Goal: Task Accomplishment & Management: Use online tool/utility

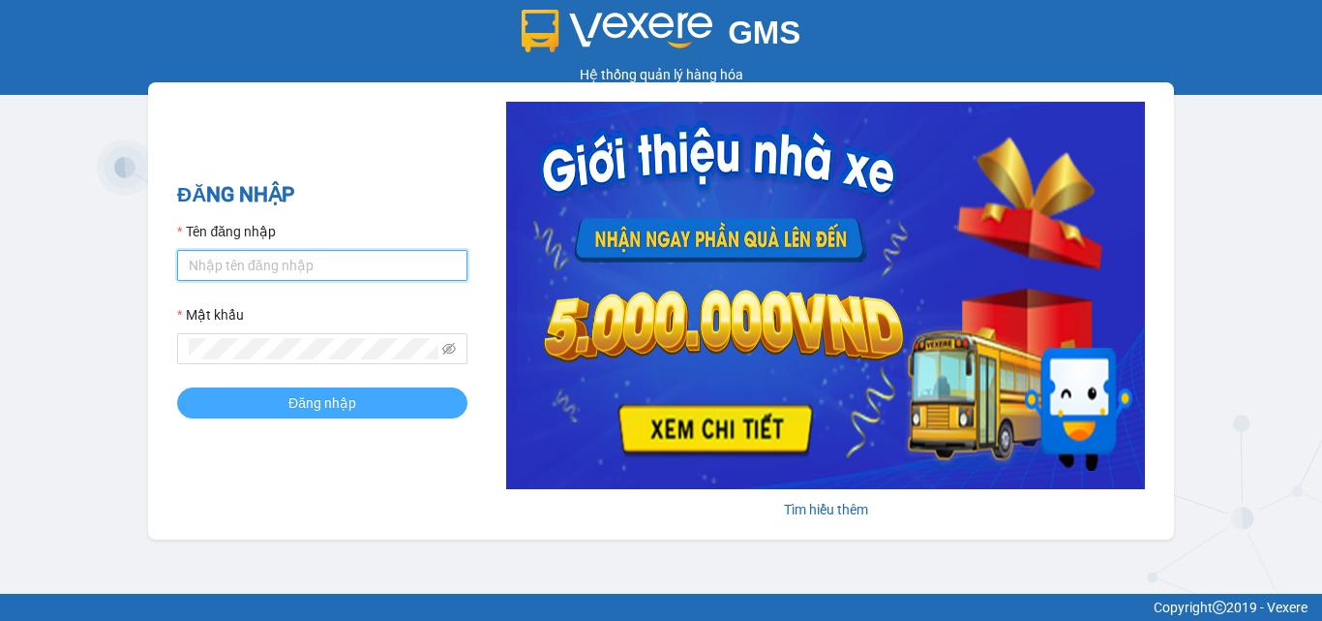
type input "dienkhanh.phucanex"
click at [339, 406] on span "Đăng nhập" at bounding box center [322, 402] width 68 height 21
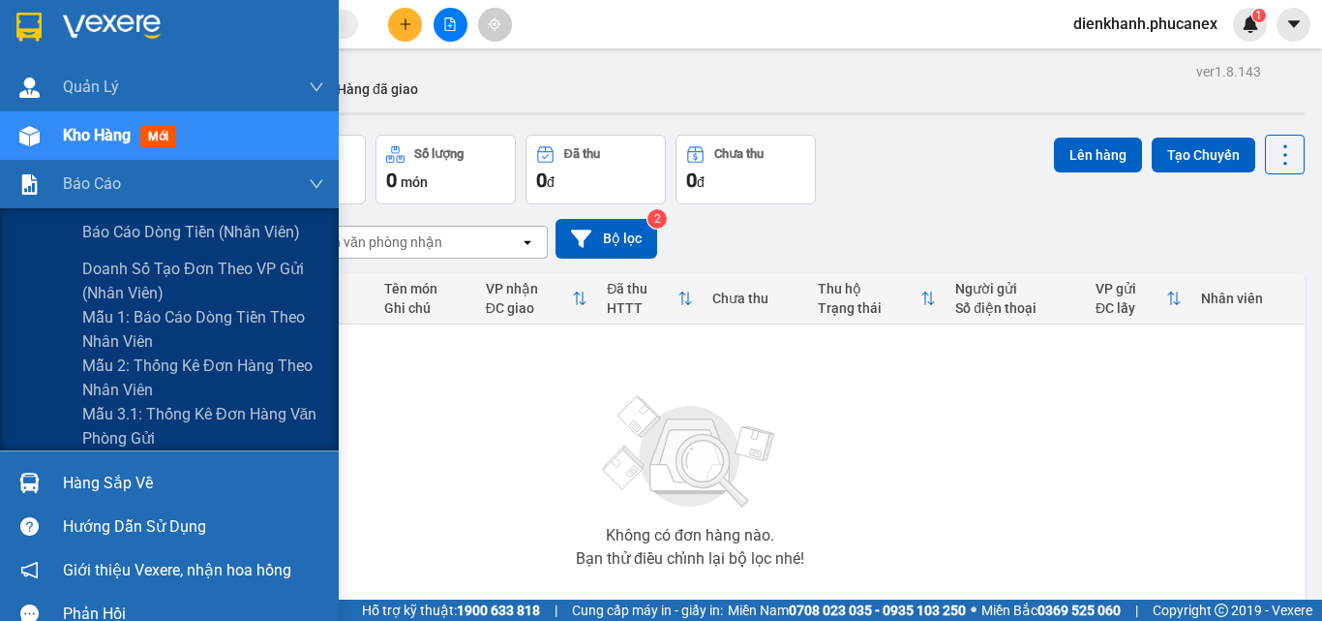
drag, startPoint x: 152, startPoint y: 227, endPoint x: 333, endPoint y: 211, distance: 181.8
click at [158, 227] on span "Báo cáo dòng tiền (nhân viên)" at bounding box center [191, 232] width 218 height 24
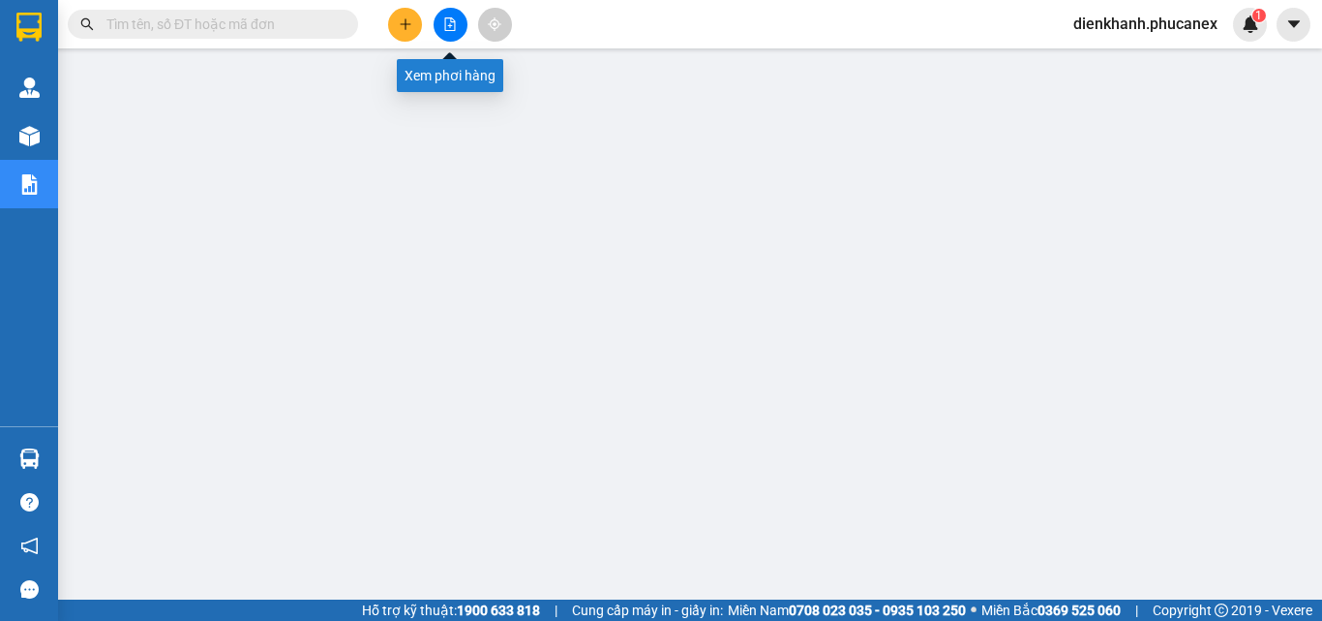
click at [446, 21] on icon "file-add" at bounding box center [450, 24] width 14 height 14
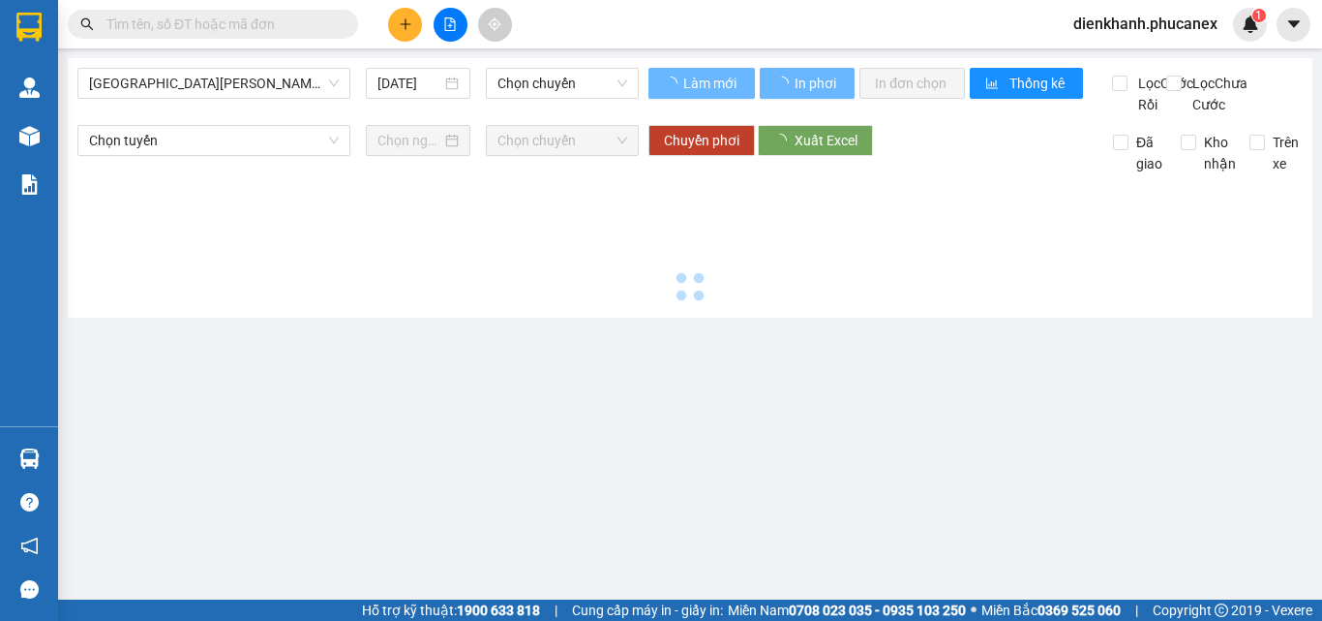
type input "[DATE]"
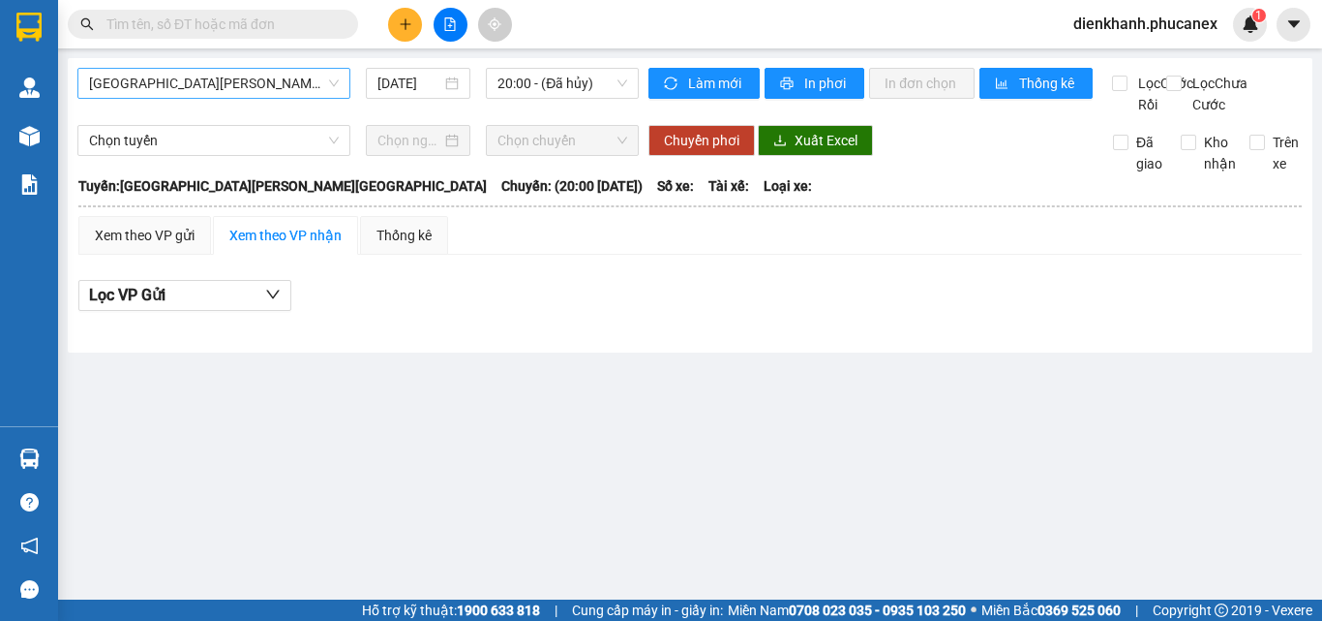
click at [274, 83] on span "[GEOGRAPHIC_DATA][PERSON_NAME][GEOGRAPHIC_DATA]" at bounding box center [214, 83] width 250 height 29
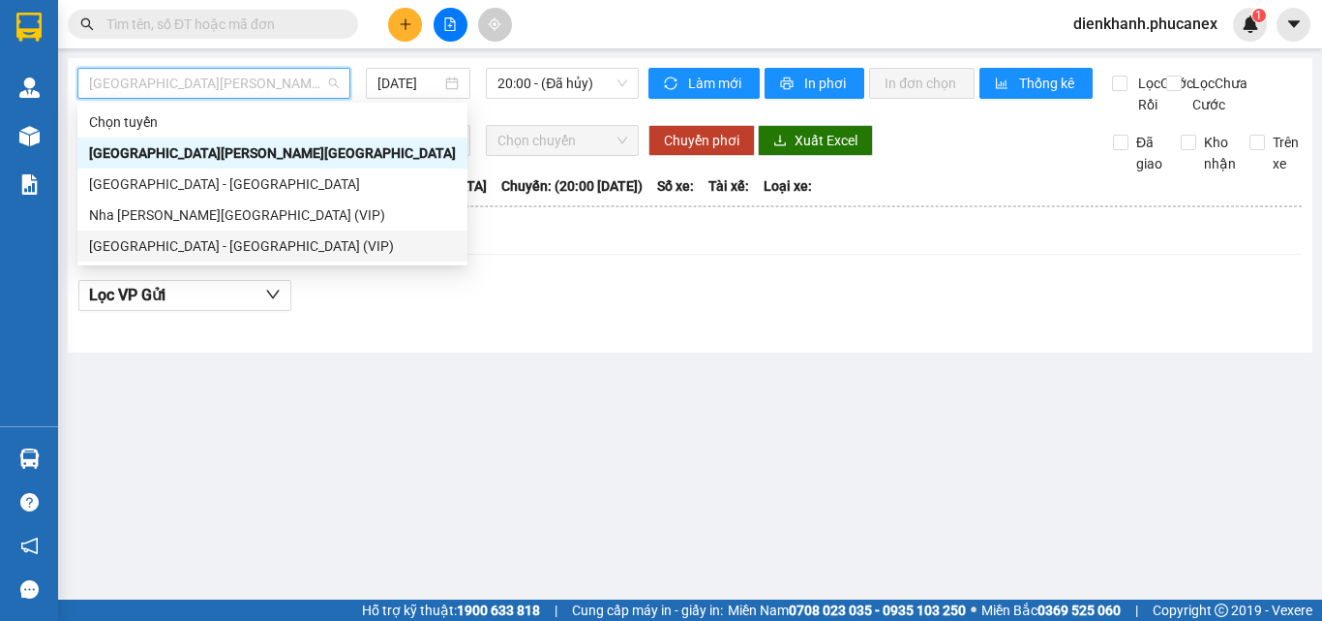
drag, startPoint x: 179, startPoint y: 251, endPoint x: 295, endPoint y: 183, distance: 134.5
click at [187, 247] on div "[GEOGRAPHIC_DATA] - [GEOGRAPHIC_DATA] (VIP)" at bounding box center [272, 245] width 367 height 21
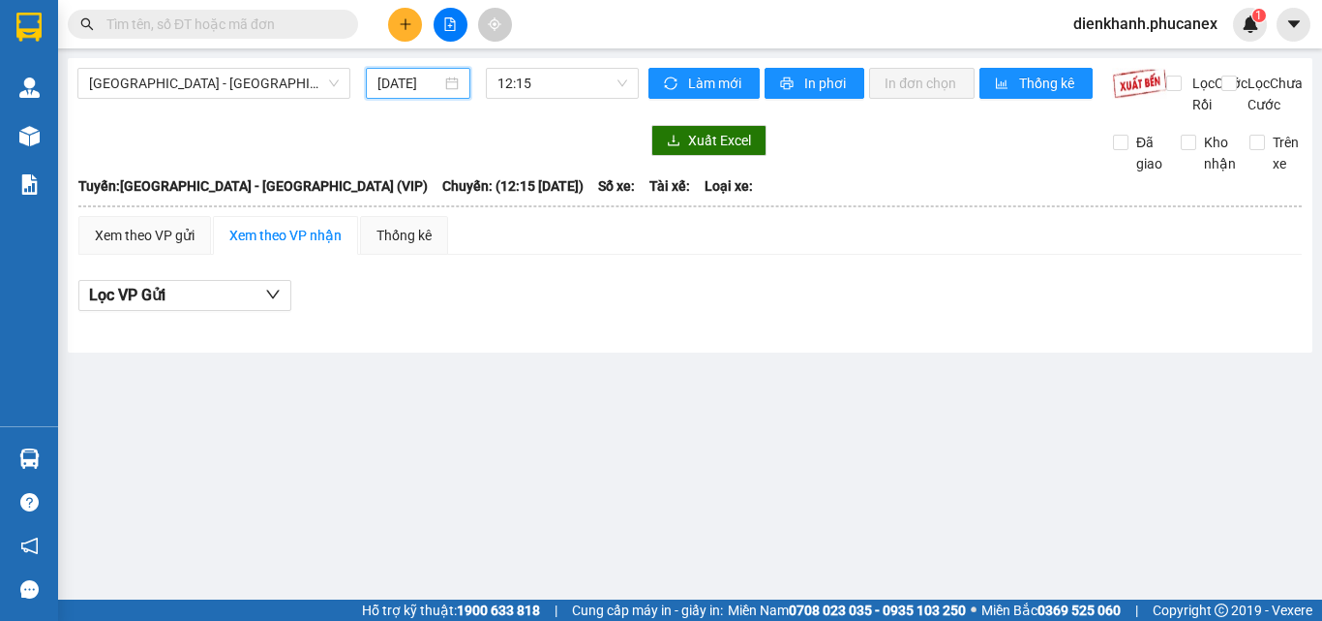
click at [415, 82] on input "[DATE]" at bounding box center [410, 83] width 64 height 21
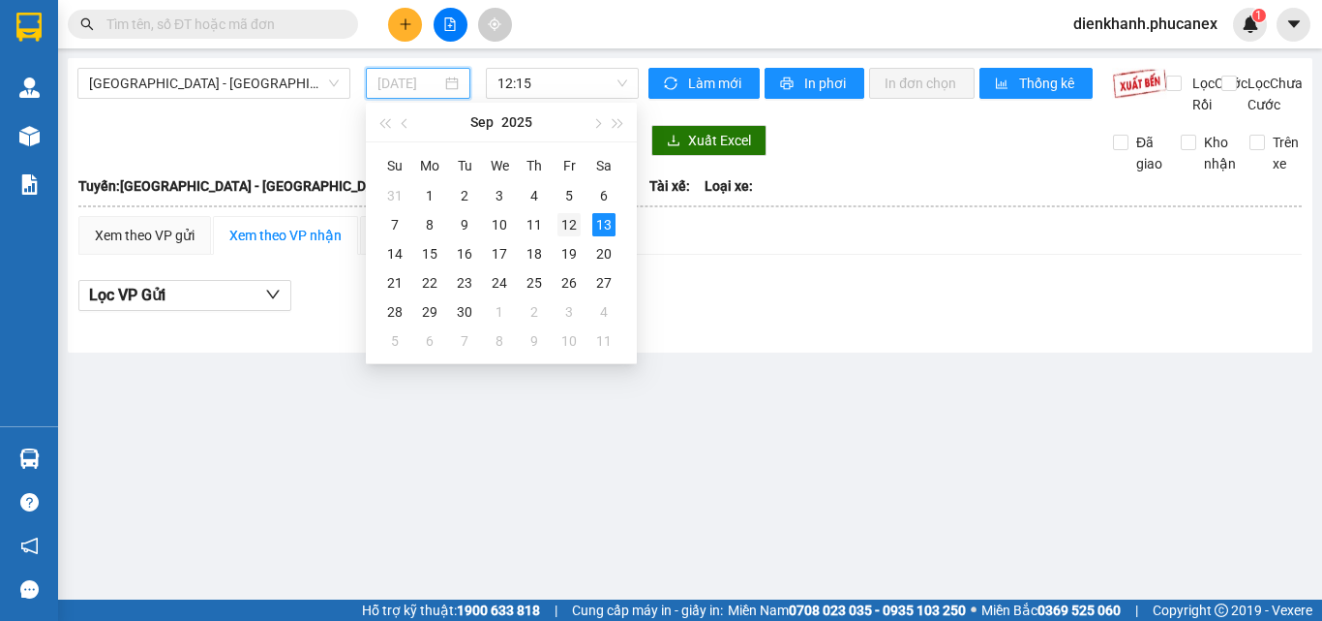
click at [562, 226] on div "12" at bounding box center [569, 224] width 23 height 23
type input "[DATE]"
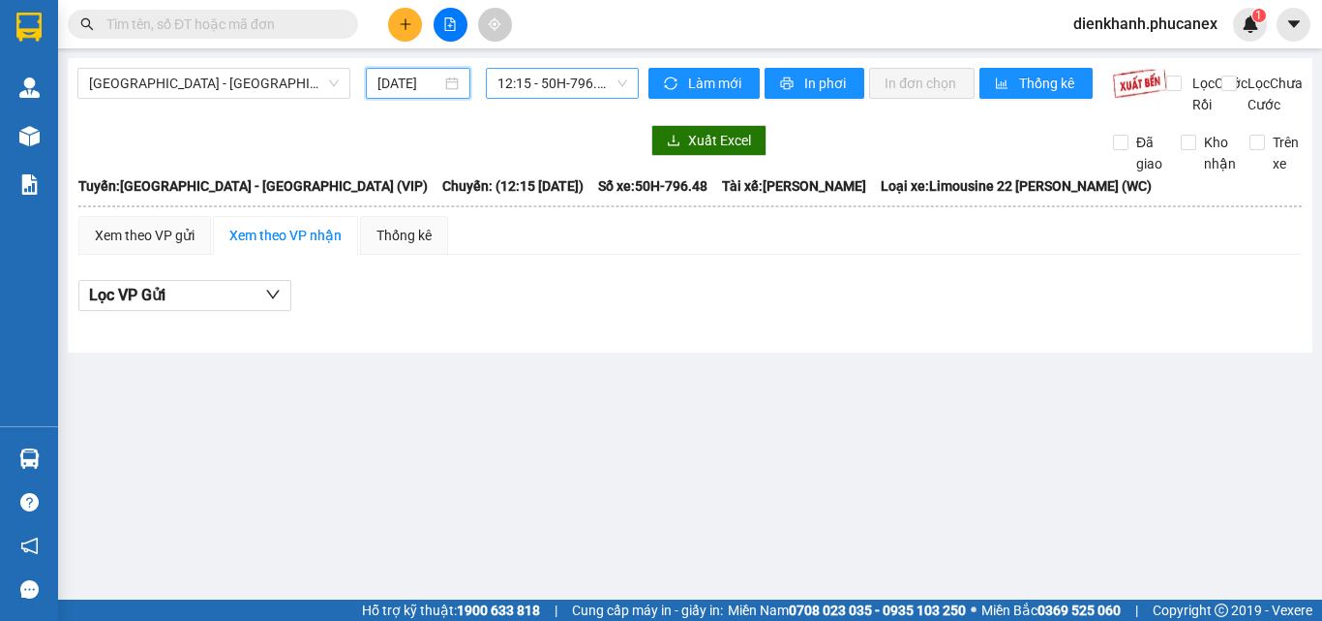
click at [518, 82] on span "12:15 - 50H-796.48" at bounding box center [563, 83] width 130 height 29
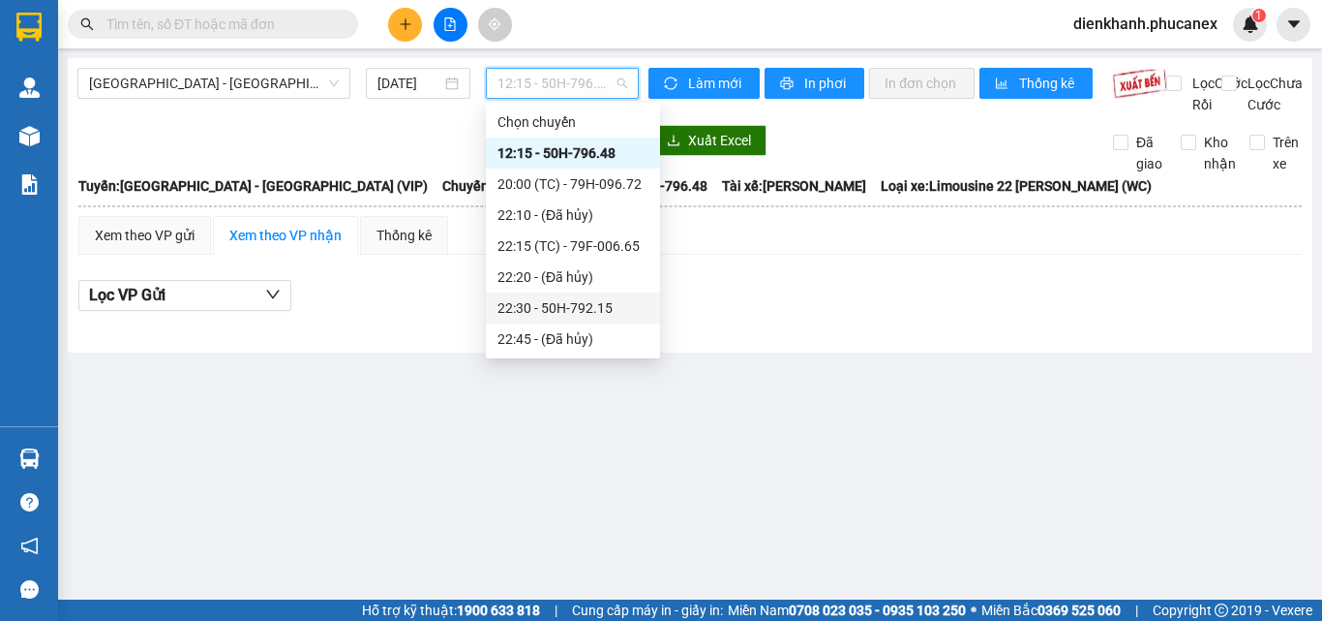
click at [568, 306] on div "22:30 - 50H-792.15" at bounding box center [573, 307] width 151 height 21
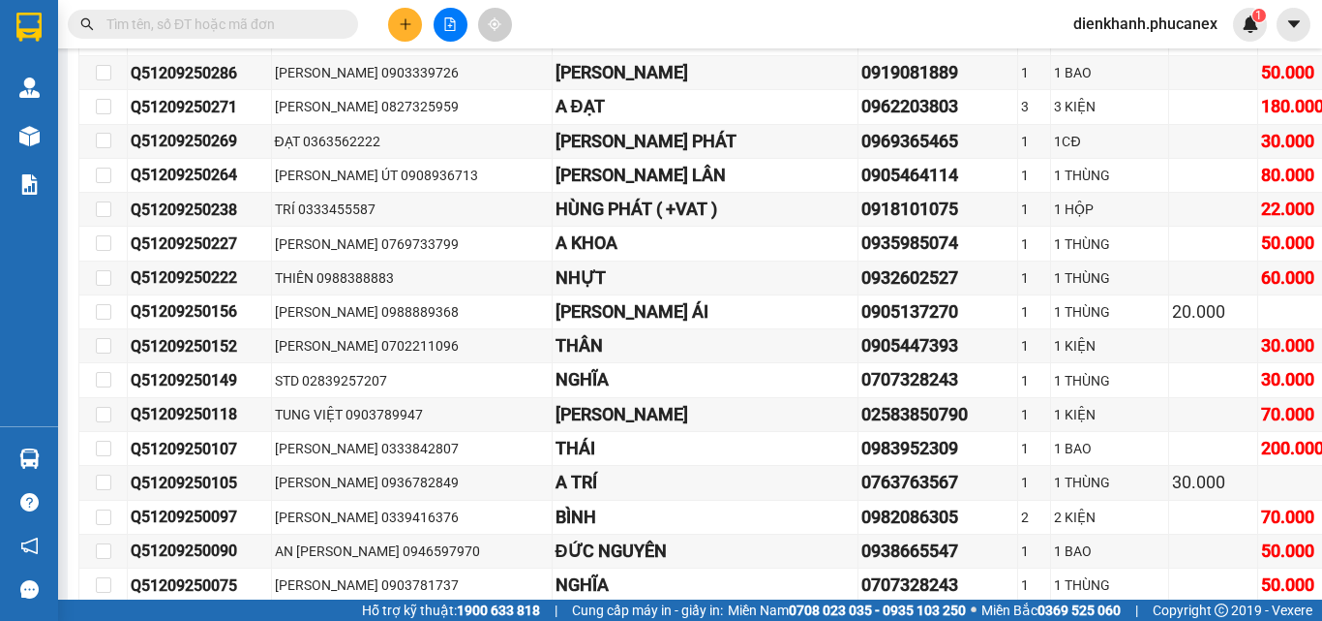
scroll to position [12488, 0]
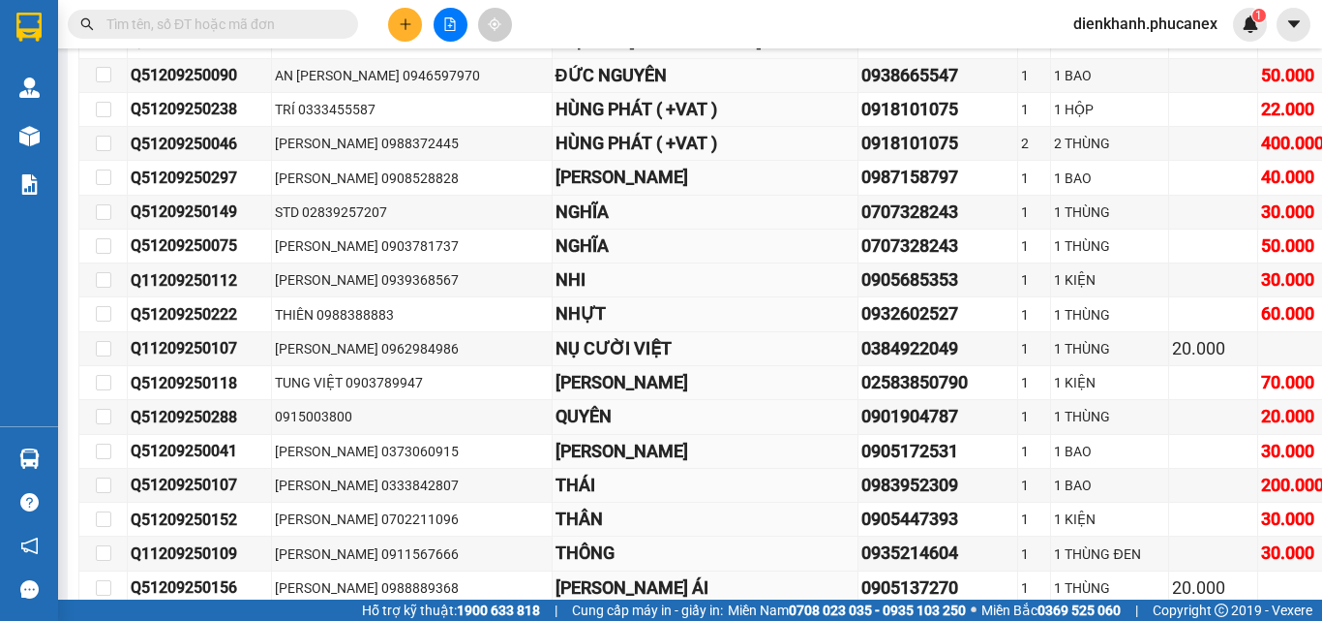
checkbox input "true"
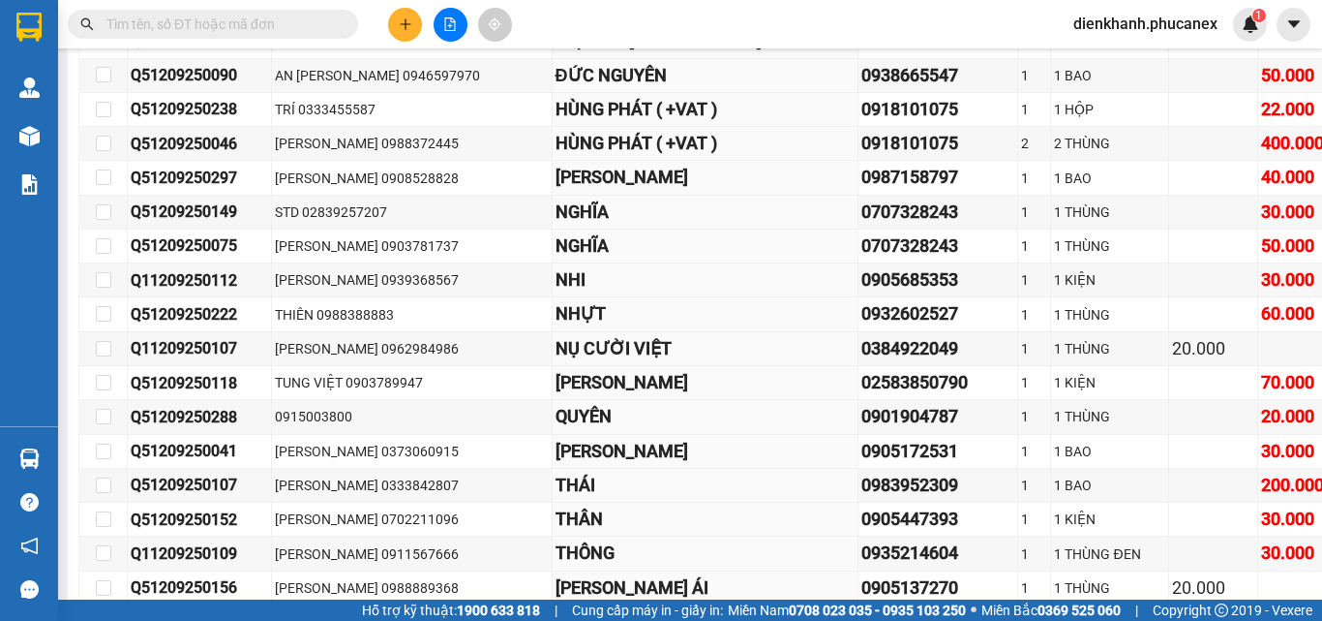
checkbox input "true"
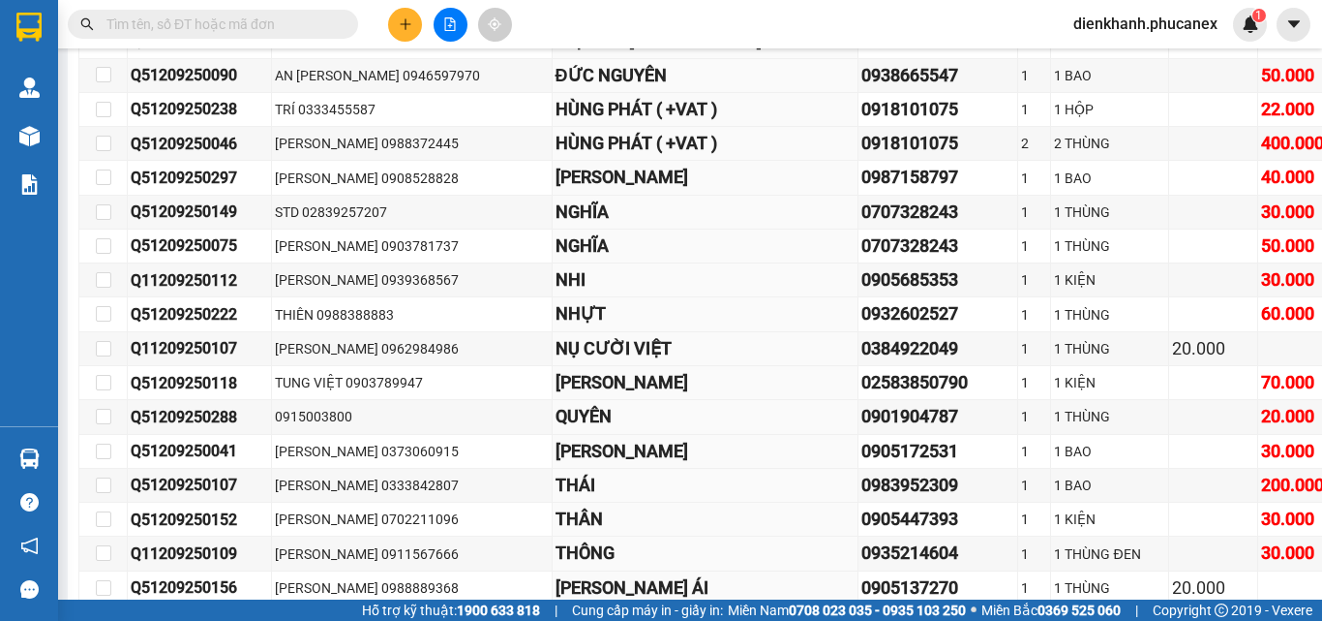
checkbox input "true"
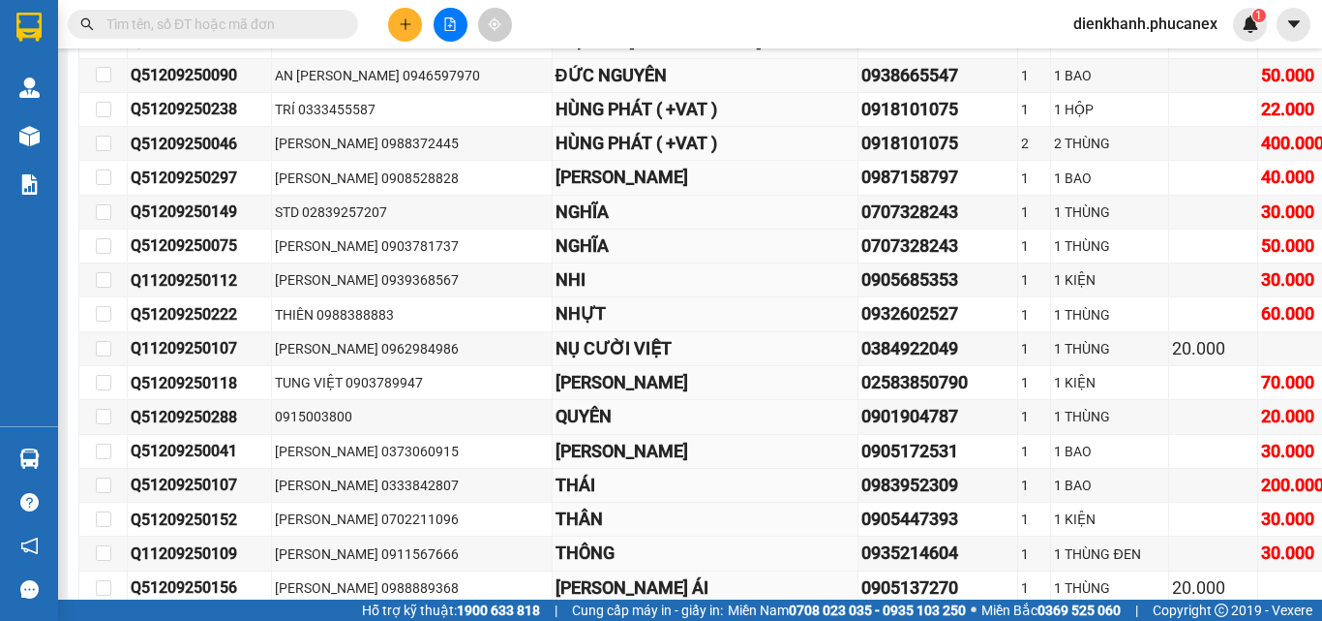
checkbox input "true"
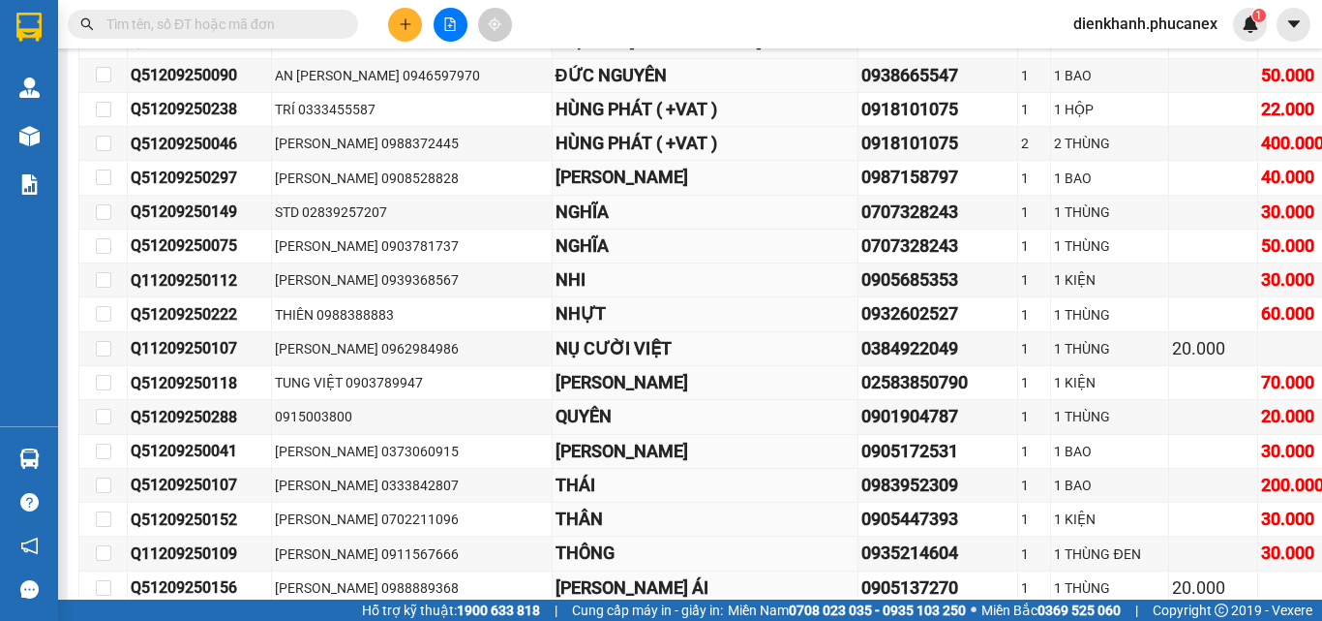
checkbox input "true"
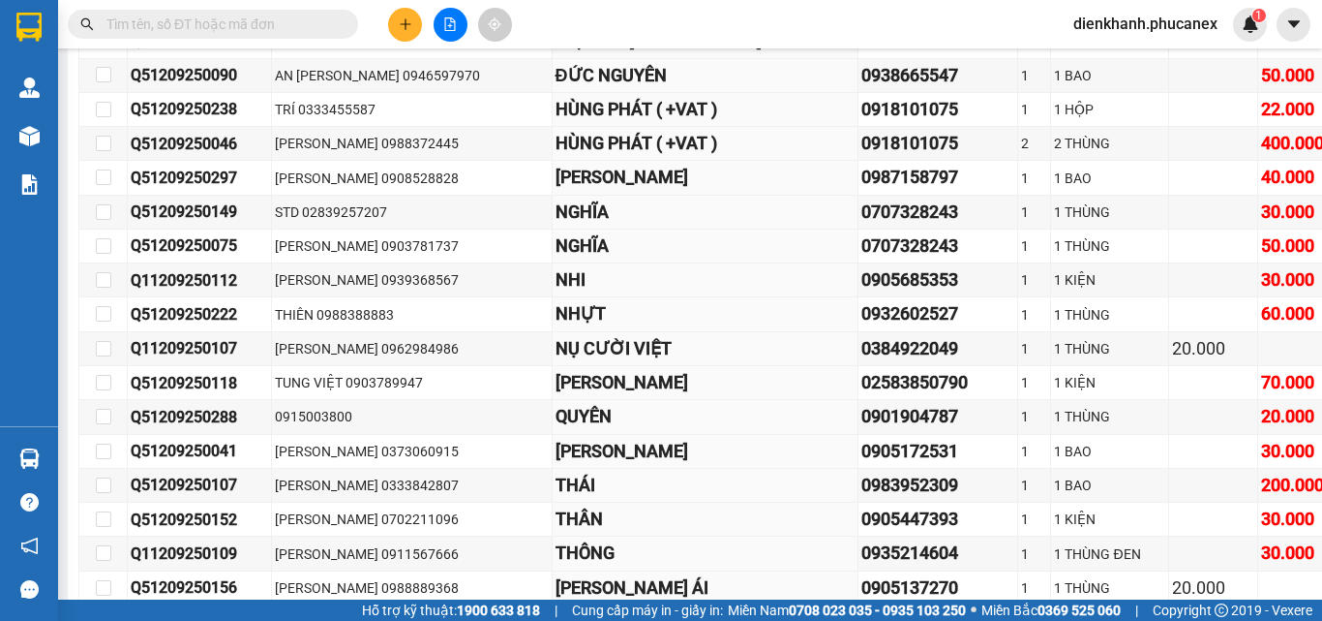
checkbox input "true"
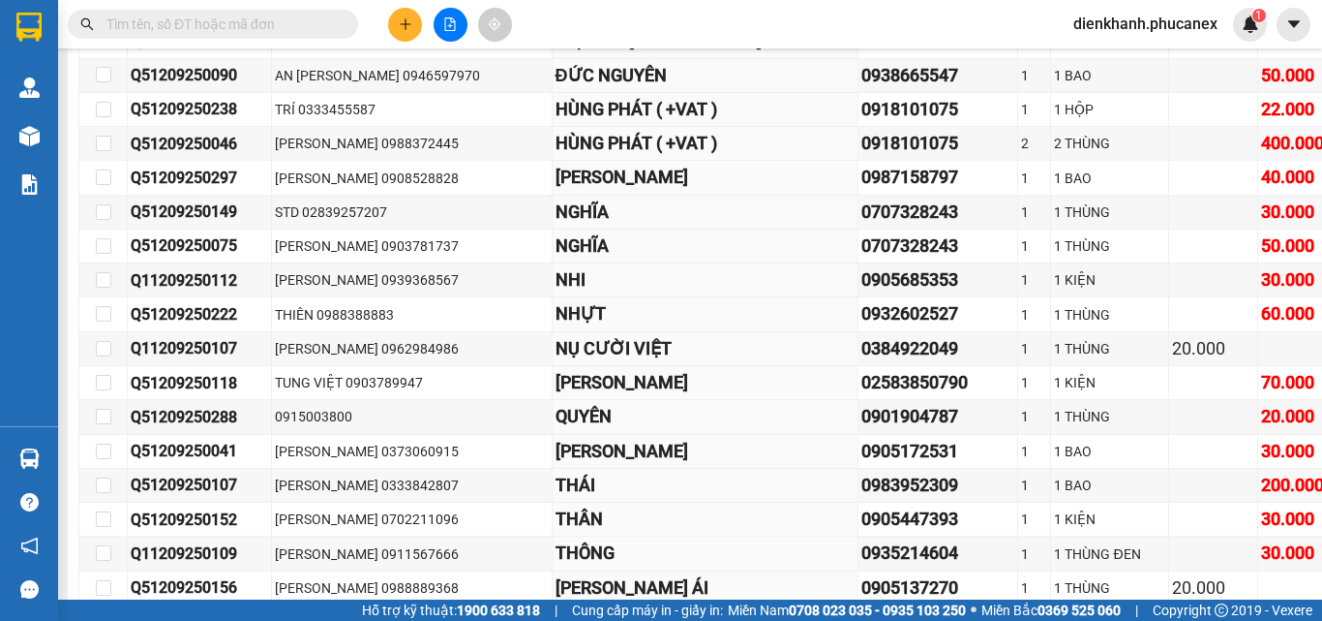
checkbox input "true"
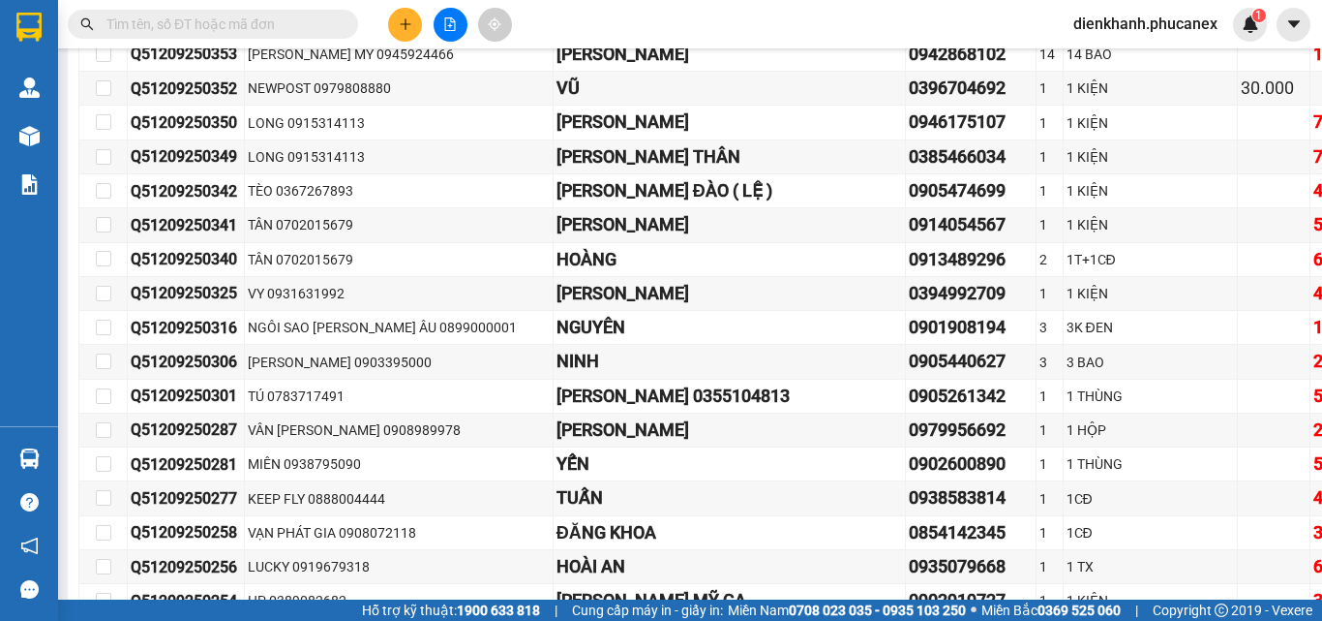
scroll to position [13456, 0]
